Goal: Information Seeking & Learning: Learn about a topic

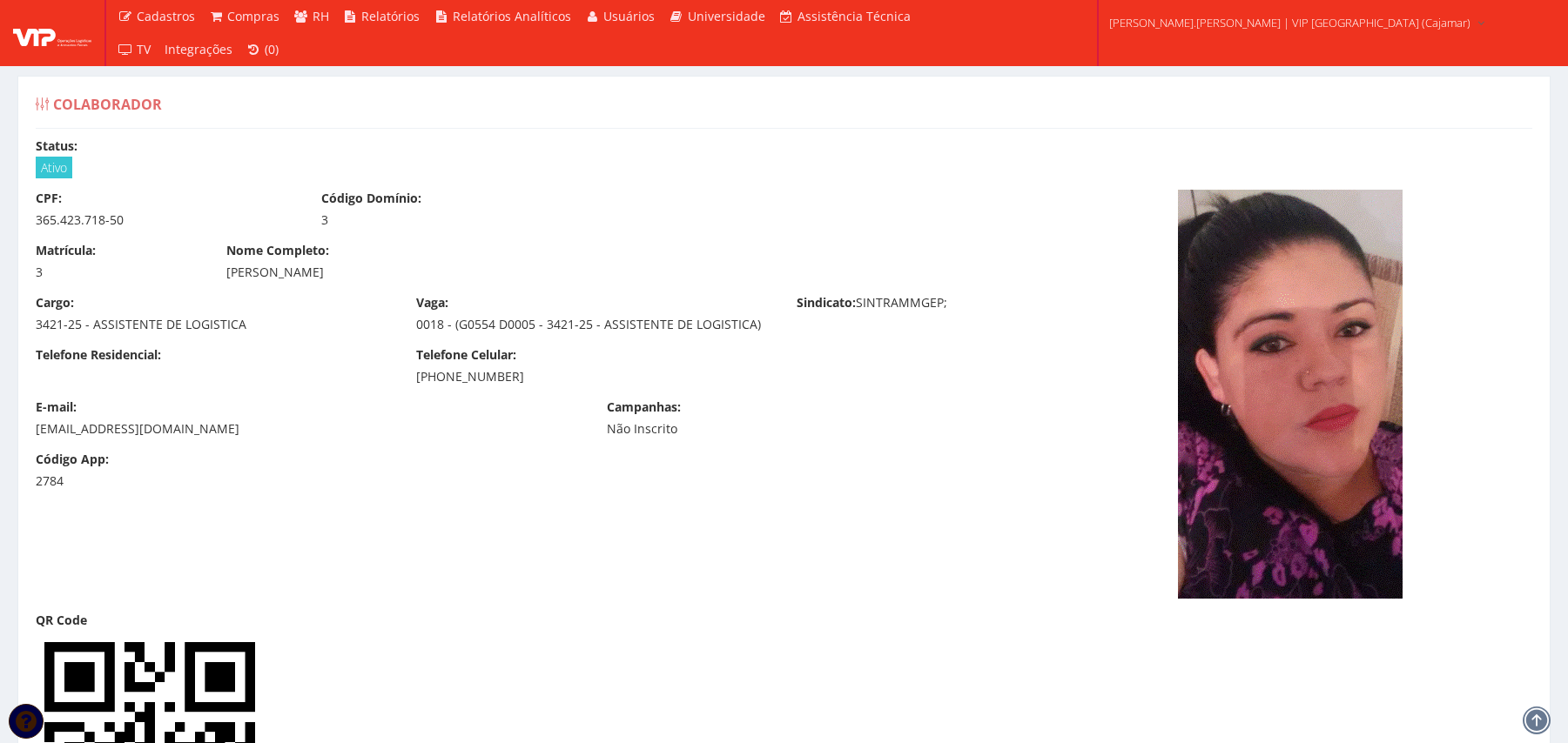
scroll to position [6498, 0]
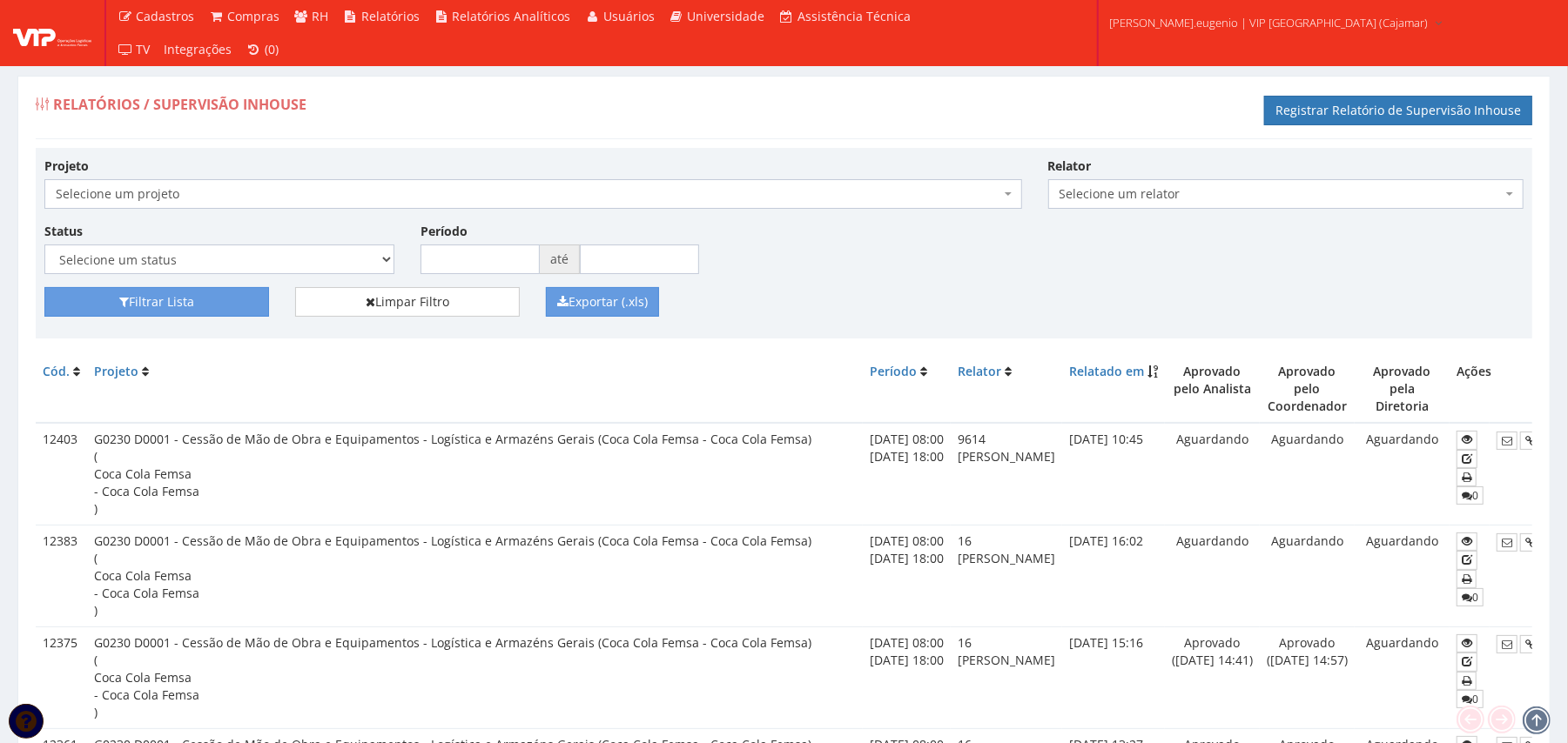
scroll to position [0, 110]
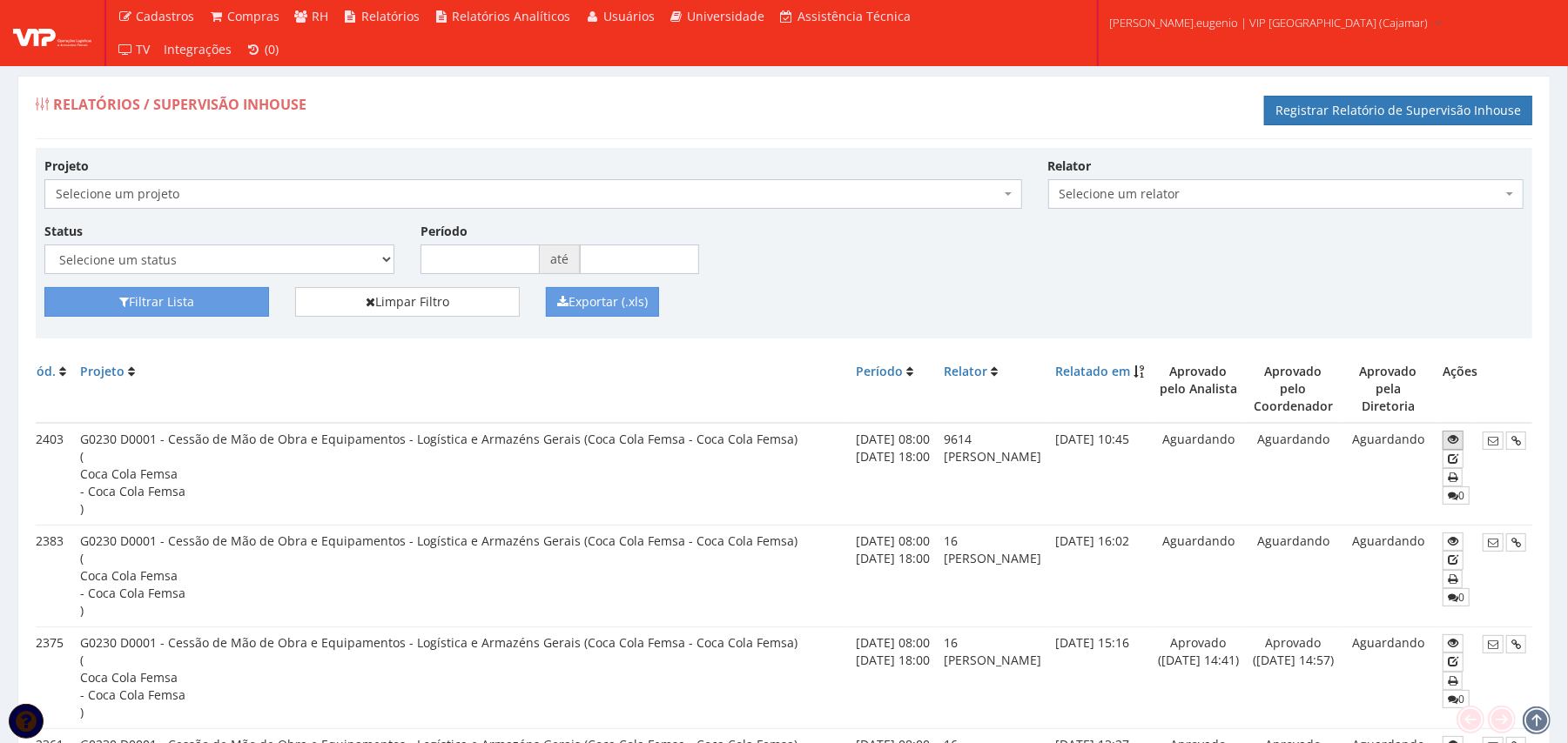
click at [1450, 431] on link at bounding box center [1453, 440] width 21 height 19
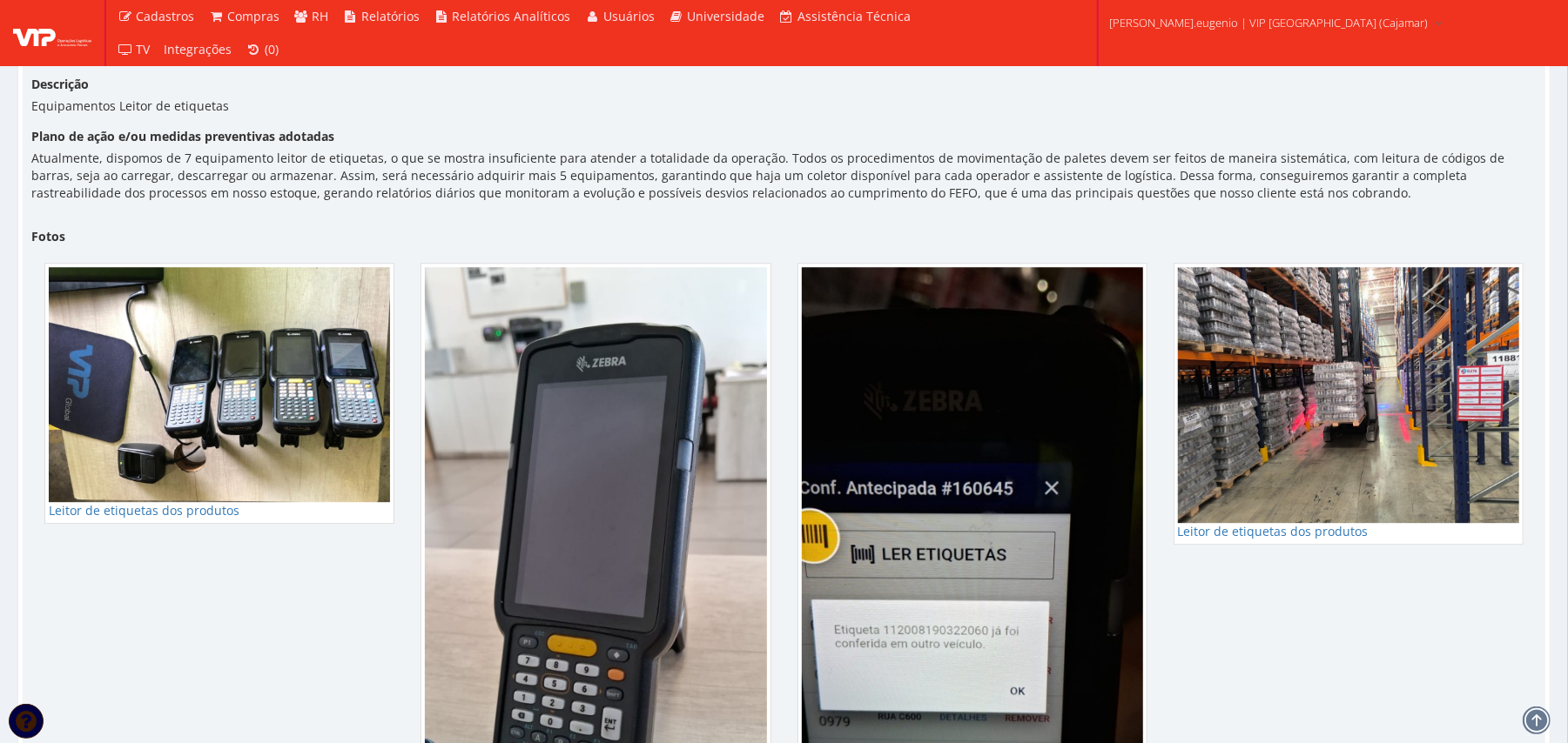
scroll to position [3235, 0]
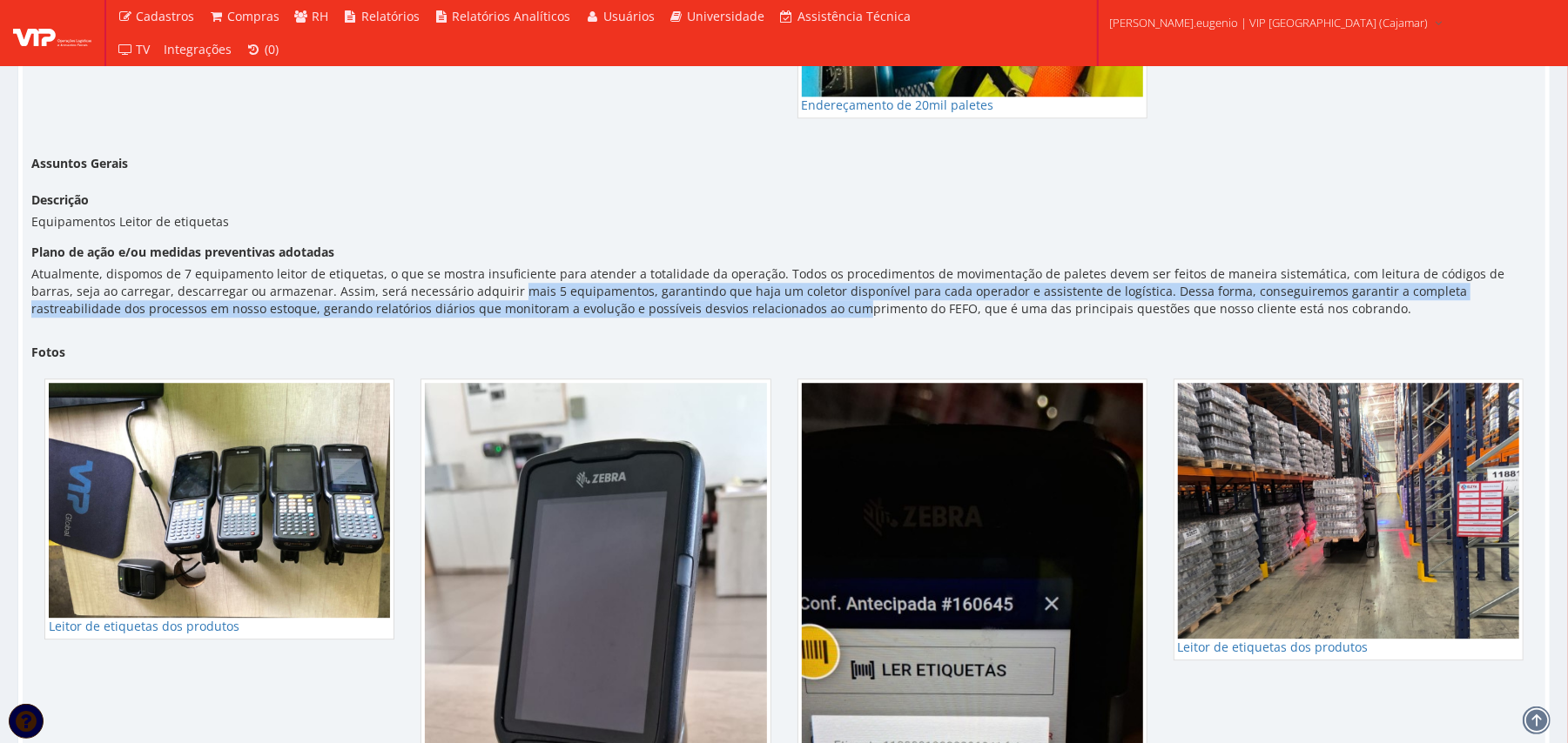
drag, startPoint x: 450, startPoint y: 280, endPoint x: 674, endPoint y: 300, distance: 224.9
click at [674, 300] on div "Atualmente, dispomos de 7 equipamento leitor de etiquetas, o que se mostra insu…" at bounding box center [784, 291] width 1505 height 52
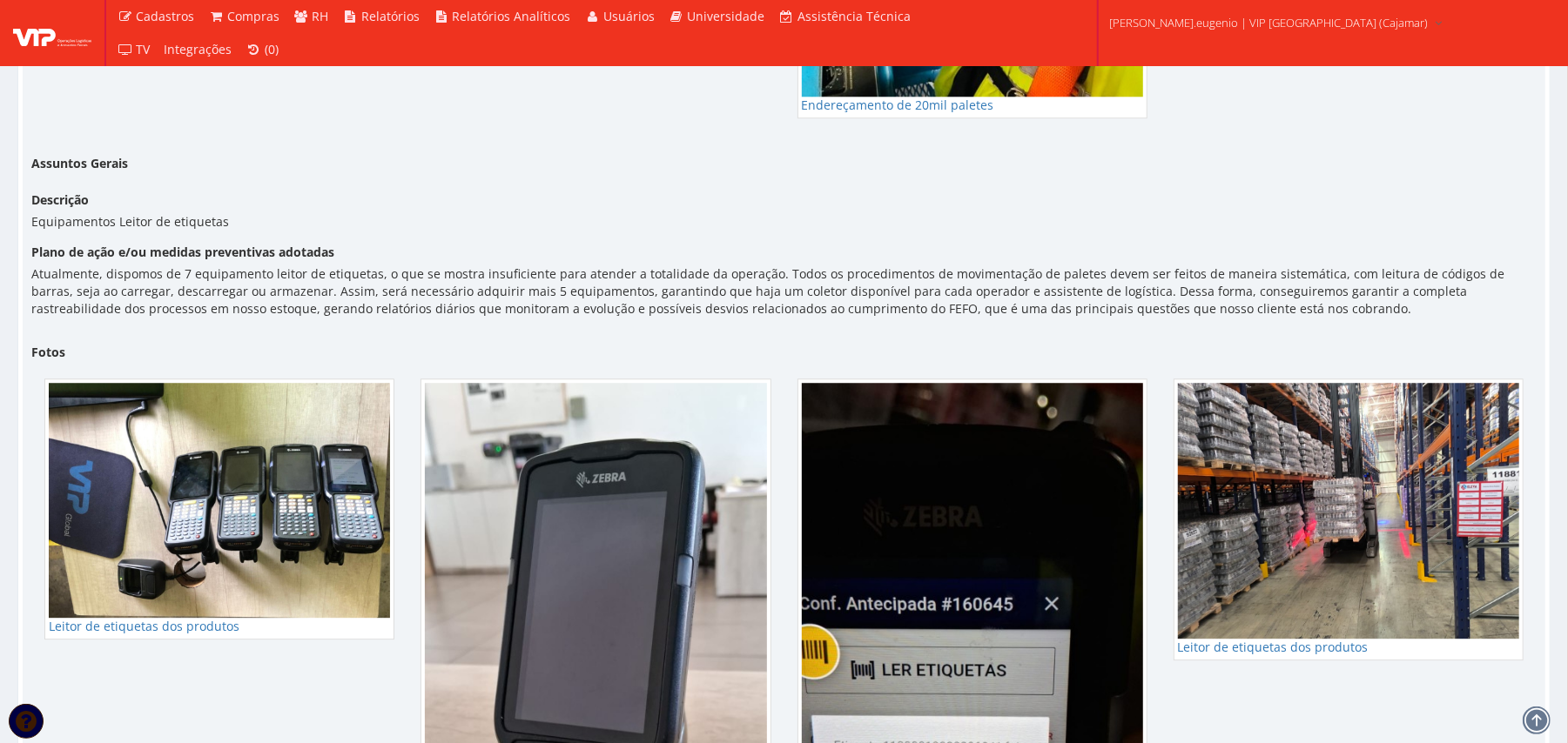
click at [767, 318] on div "Assuntos Gerais Descrição Equipamentos Leitor de etiquetas Plano de ação e/ou m…" at bounding box center [784, 240] width 1531 height 182
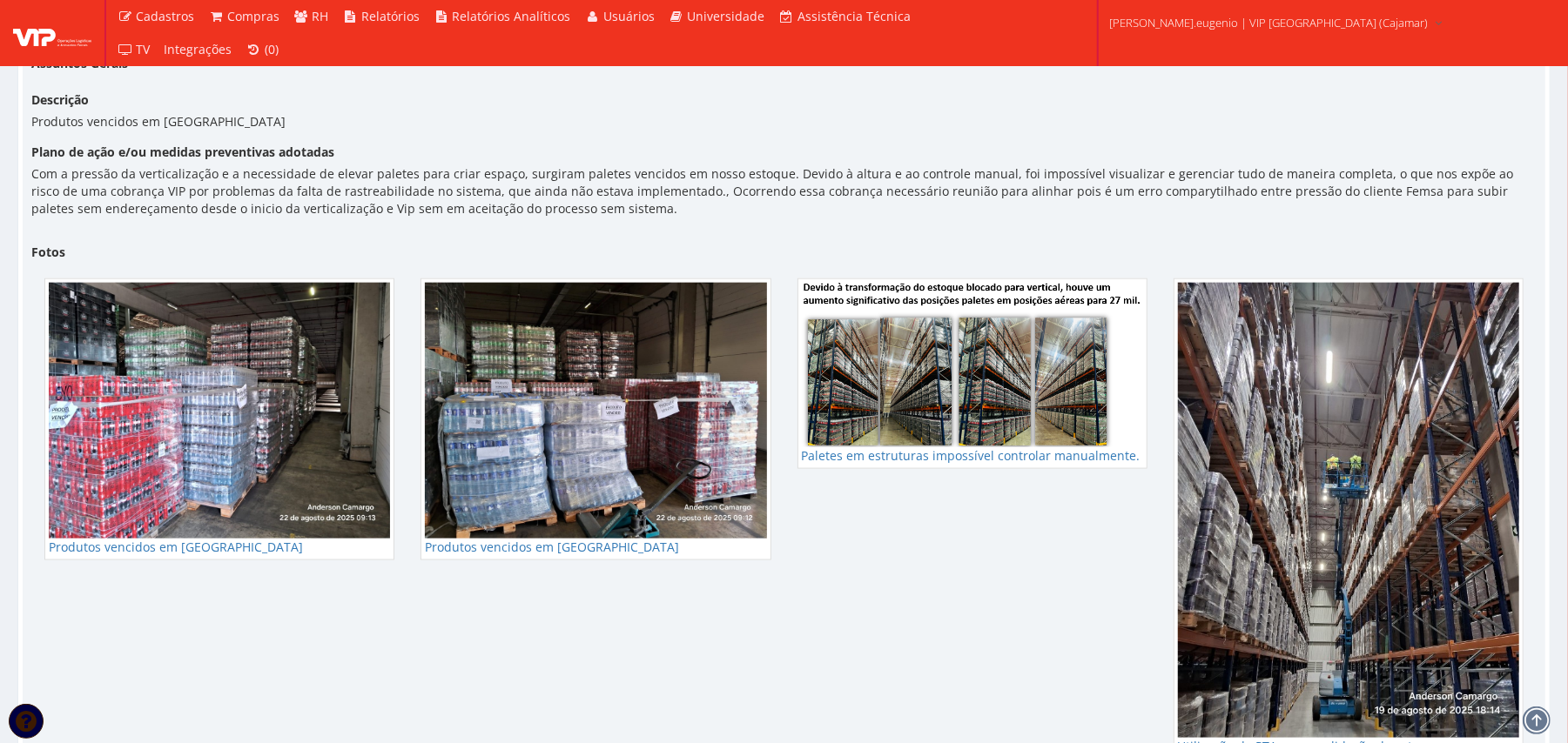
scroll to position [6026, 0]
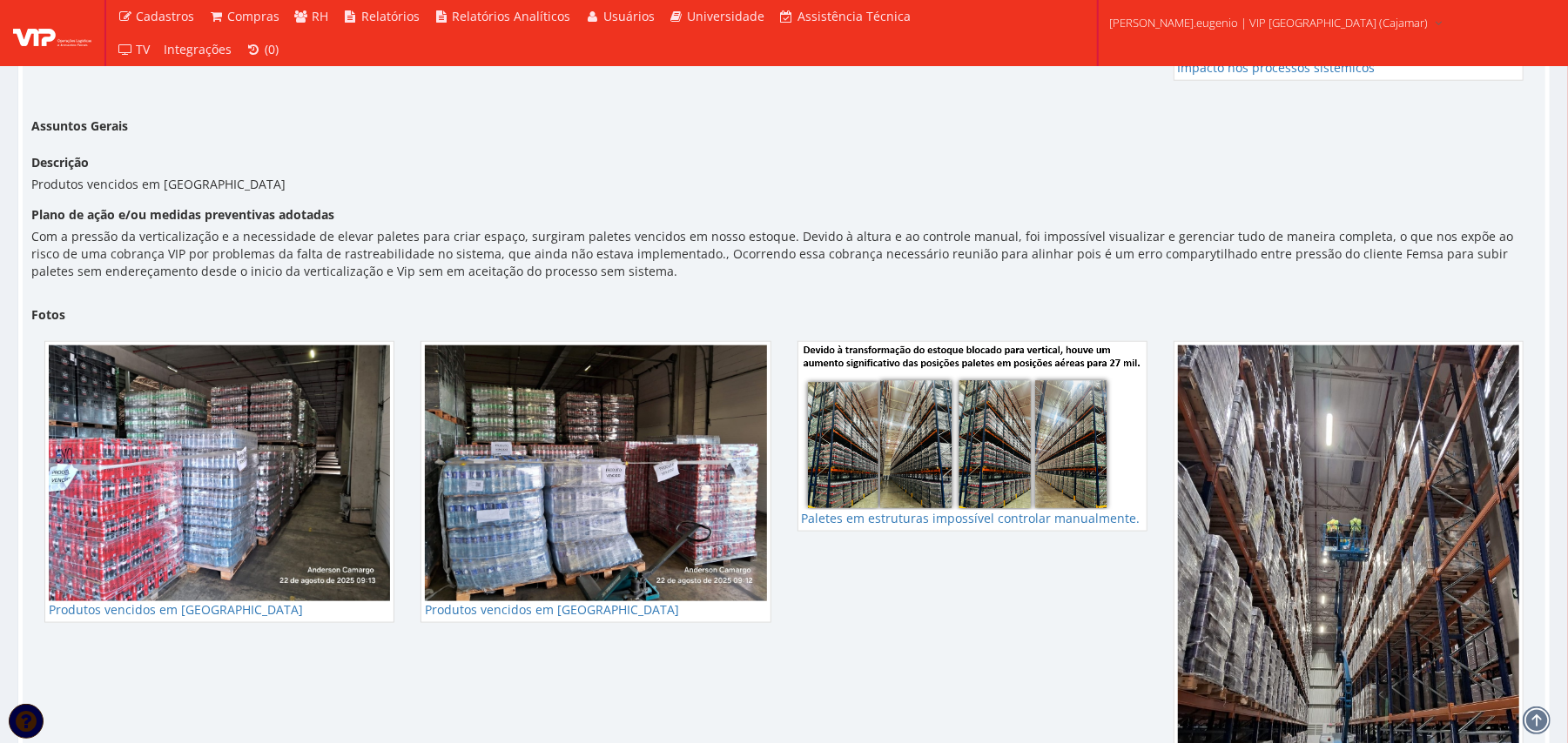
click at [753, 200] on div "Assuntos Gerais Descrição Produtos vencidos em estoque Plano de ação e/ou medid…" at bounding box center [784, 202] width 1531 height 182
